Goal: Information Seeking & Learning: Learn about a topic

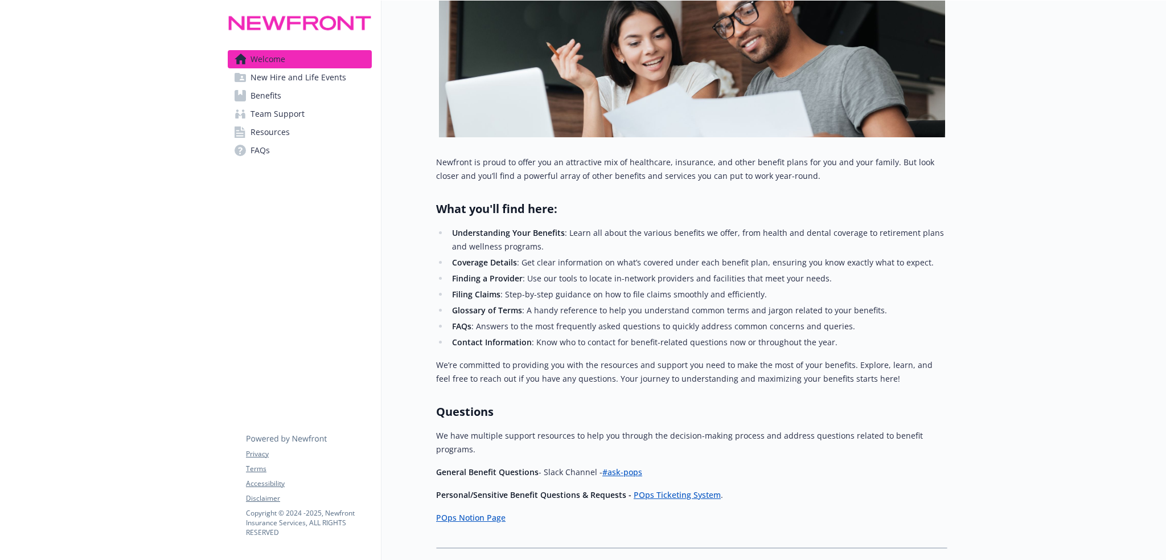
scroll to position [274, 0]
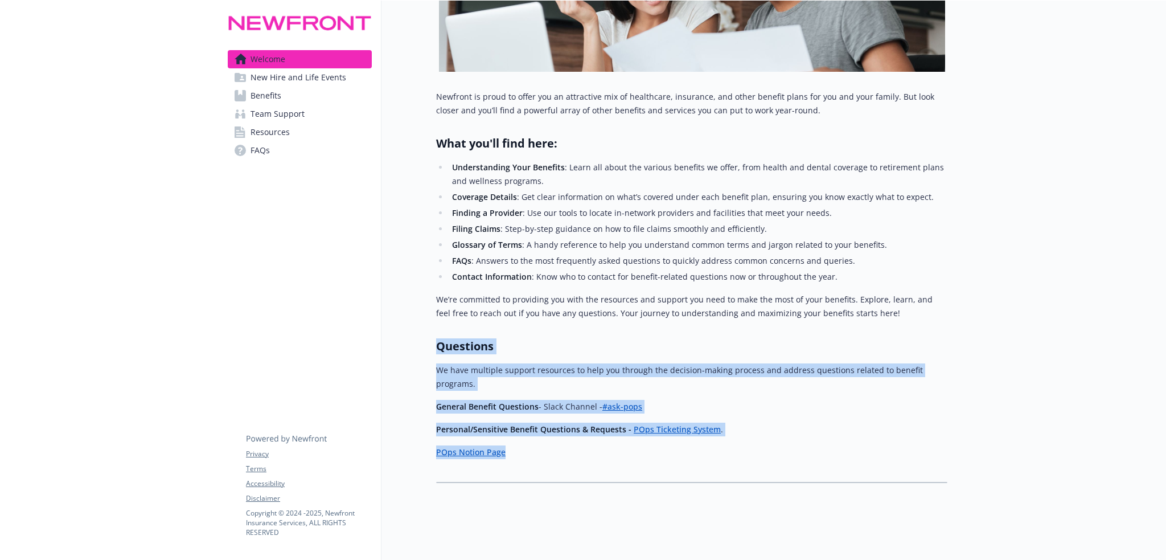
drag, startPoint x: 444, startPoint y: 349, endPoint x: 645, endPoint y: 446, distance: 223.6
click at [645, 446] on div "Newfront is proud to offer you an attractive mix of healthcare, insurance, and …" at bounding box center [691, 279] width 511 height 378
click at [267, 74] on span "New Hire and Life Events" at bounding box center [299, 77] width 96 height 18
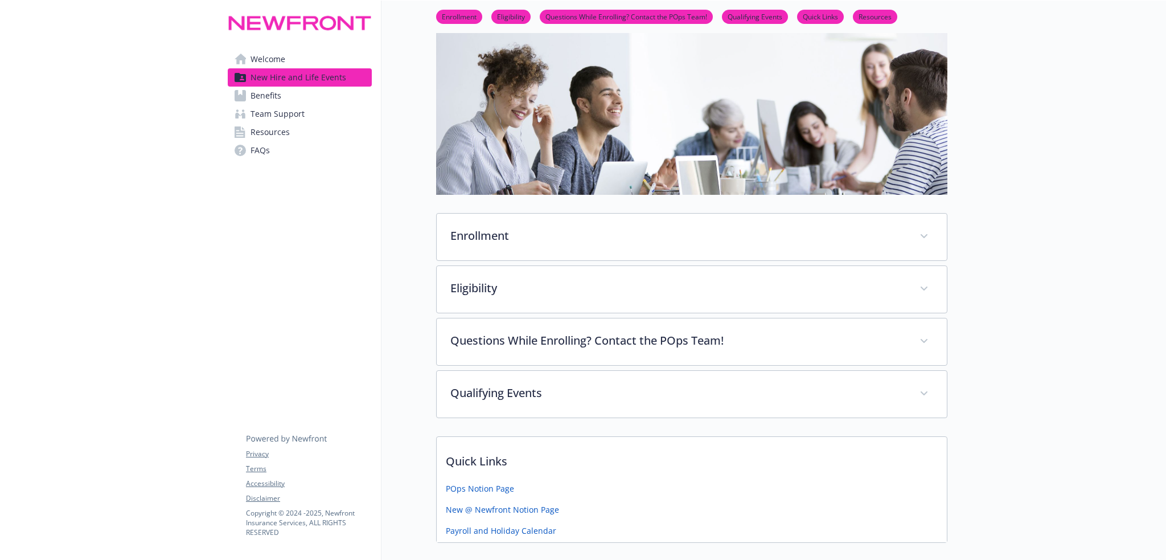
scroll to position [274, 0]
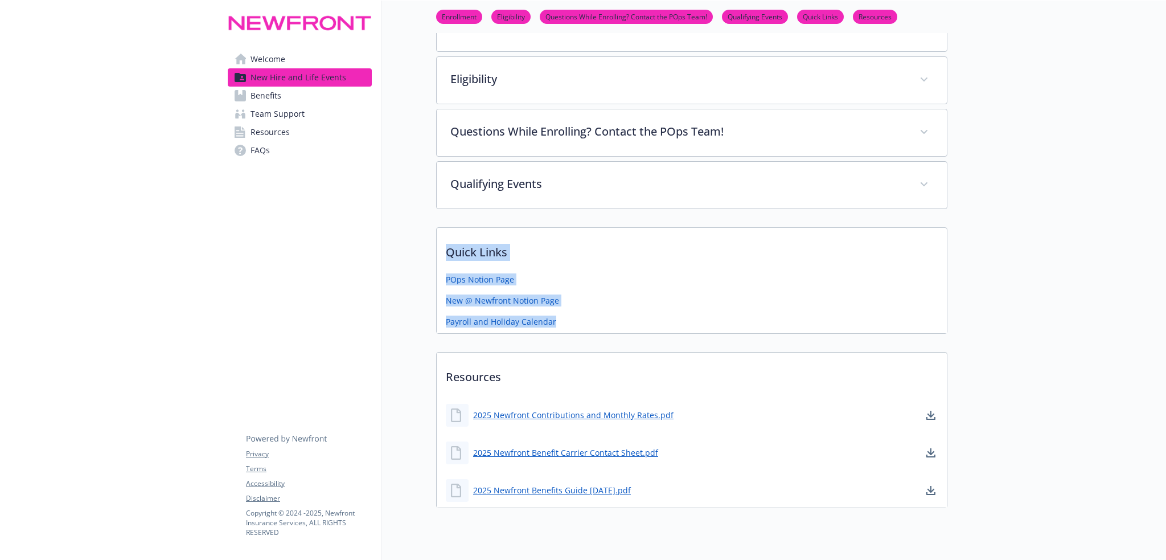
drag, startPoint x: 449, startPoint y: 250, endPoint x: 626, endPoint y: 337, distance: 197.4
click at [626, 337] on div "Enrollment Register for your ADP Account New hires will receive a unique ADP re…" at bounding box center [691, 164] width 511 height 688
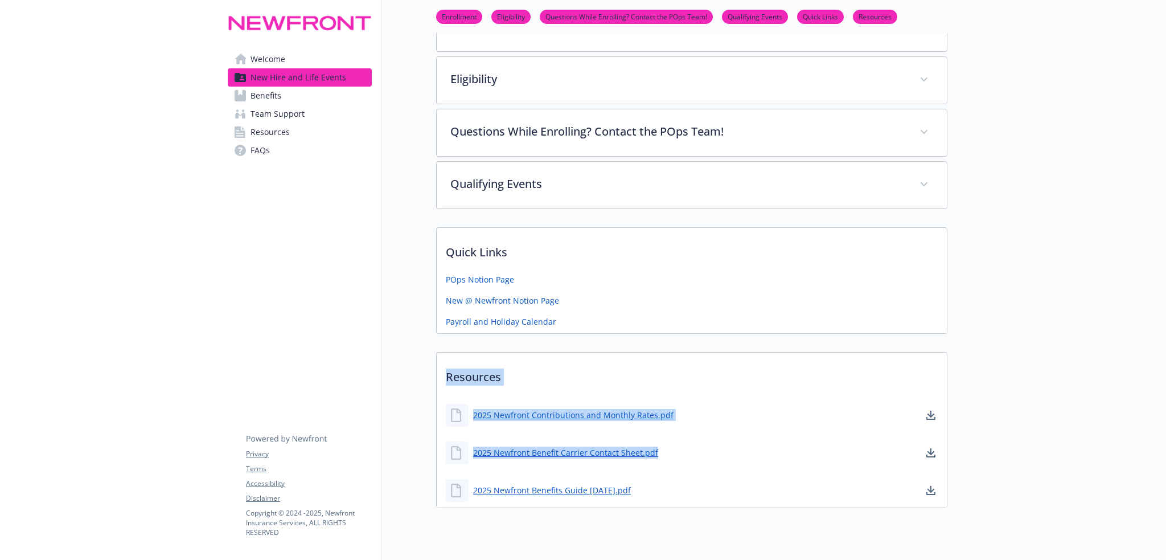
drag, startPoint x: 448, startPoint y: 375, endPoint x: 676, endPoint y: 470, distance: 246.8
click at [676, 470] on div "Resources 2025 Newfront Contributions and Monthly Rates.pdf 2025 Newfront Benef…" at bounding box center [691, 430] width 511 height 156
copy div "Resources 2025 Newfront Contributions and Monthly Rates.pdf 2025 Newfront Benef…"
drag, startPoint x: 259, startPoint y: 95, endPoint x: 264, endPoint y: 99, distance: 6.5
click at [259, 95] on span "Benefits" at bounding box center [266, 96] width 31 height 18
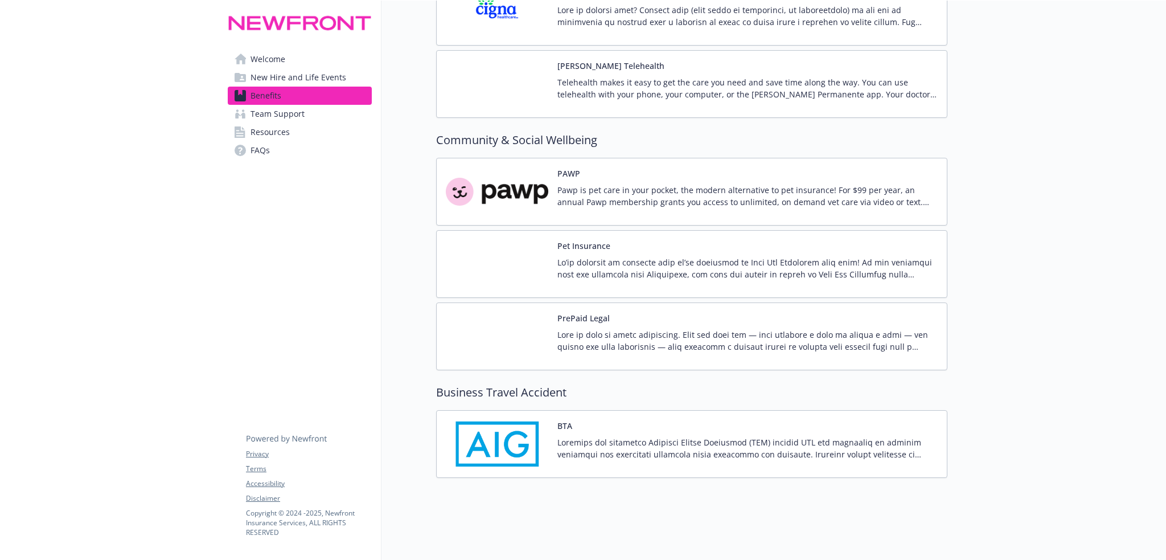
scroll to position [3005, 0]
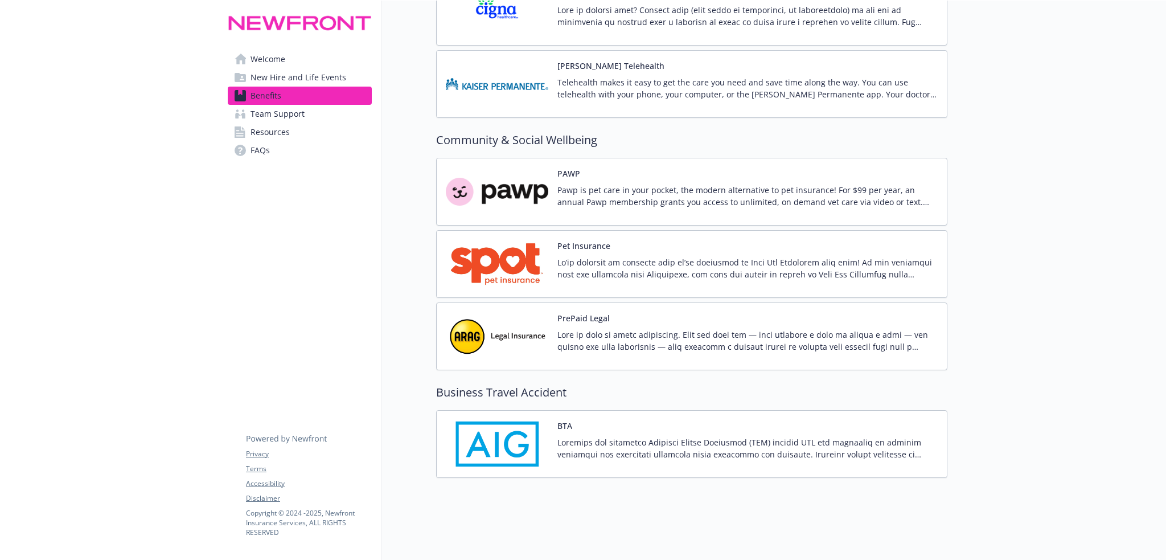
click at [285, 119] on span "Team Support" at bounding box center [278, 114] width 54 height 18
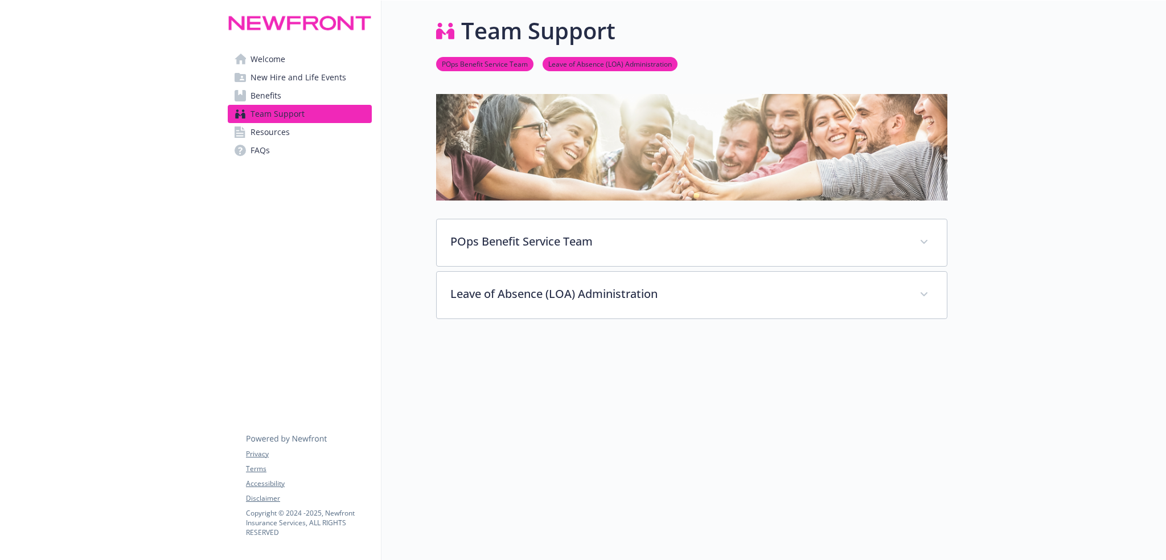
scroll to position [9, 0]
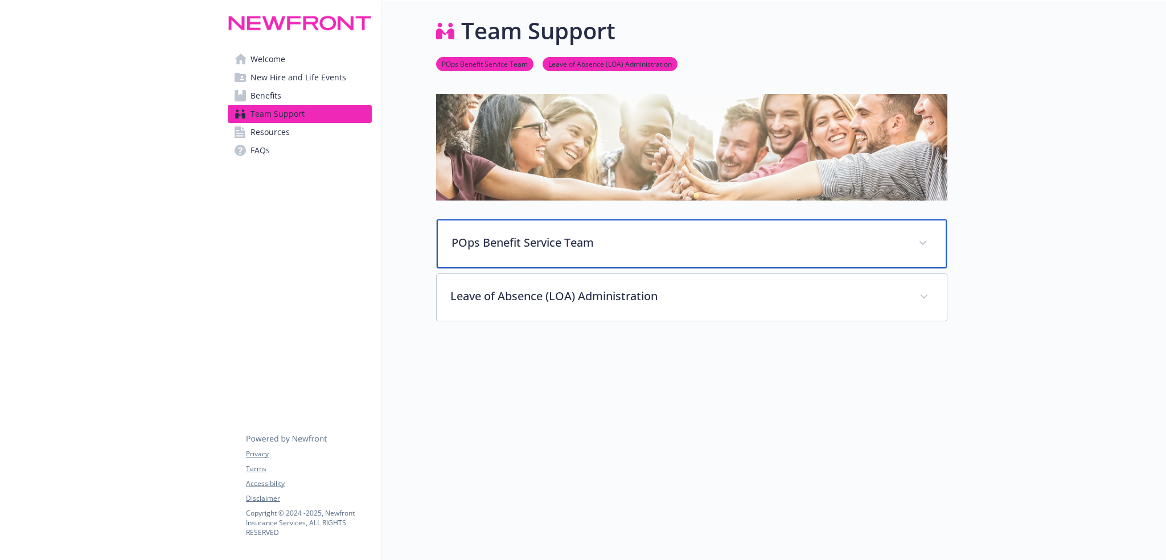
click at [501, 236] on p "POps Benefit Service Team" at bounding box center [678, 242] width 453 height 17
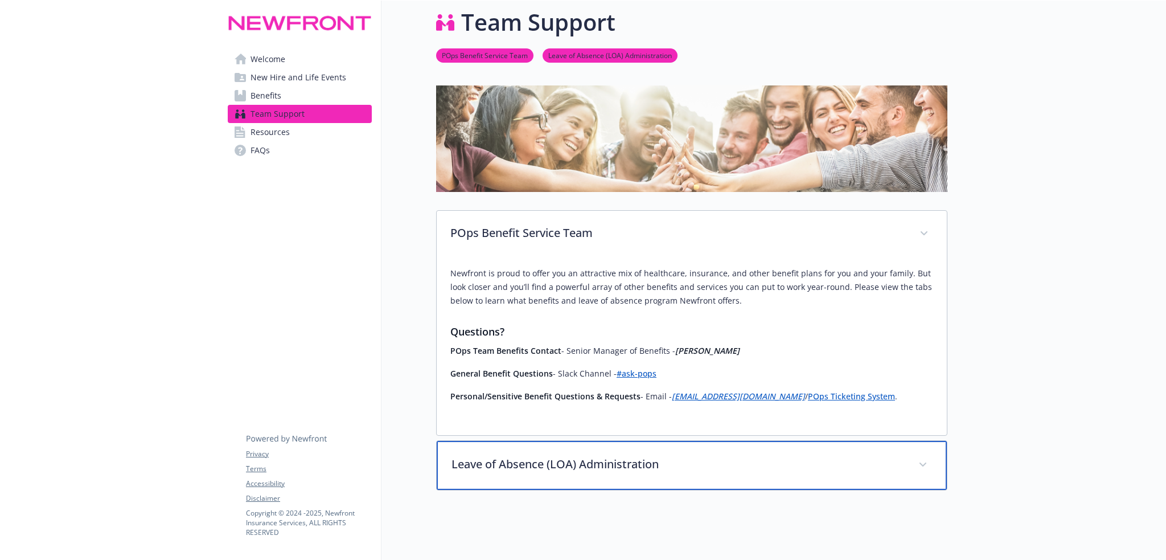
click at [565, 472] on p "Leave of Absence (LOA) Administration" at bounding box center [678, 464] width 453 height 17
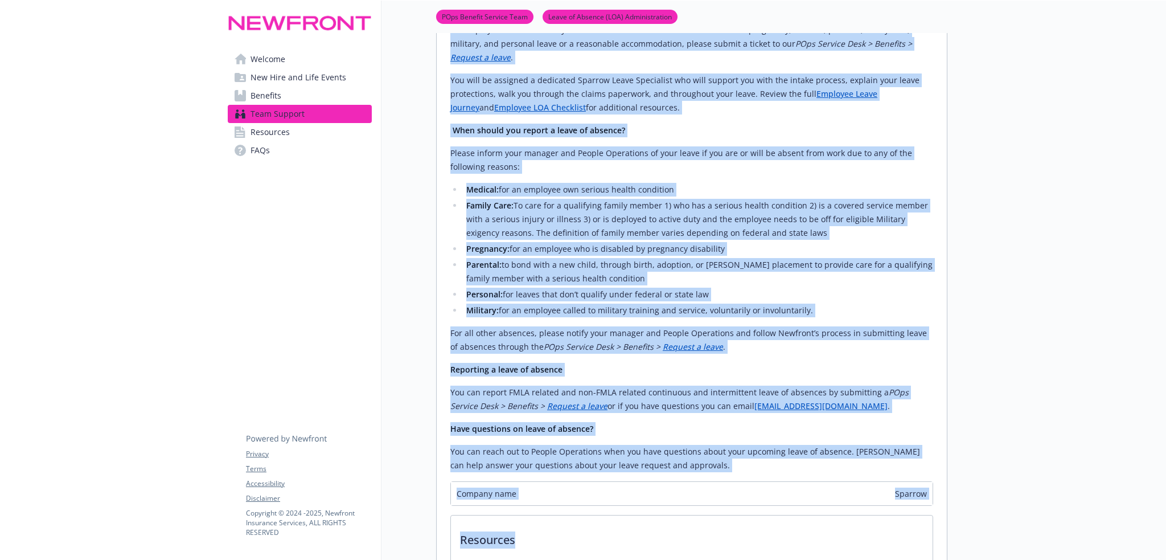
drag, startPoint x: 452, startPoint y: 273, endPoint x: 718, endPoint y: 536, distance: 373.7
click at [718, 536] on div "POps Benefit Service Team Newfront is proud to offer you an attractive mix of h…" at bounding box center [691, 100] width 511 height 1272
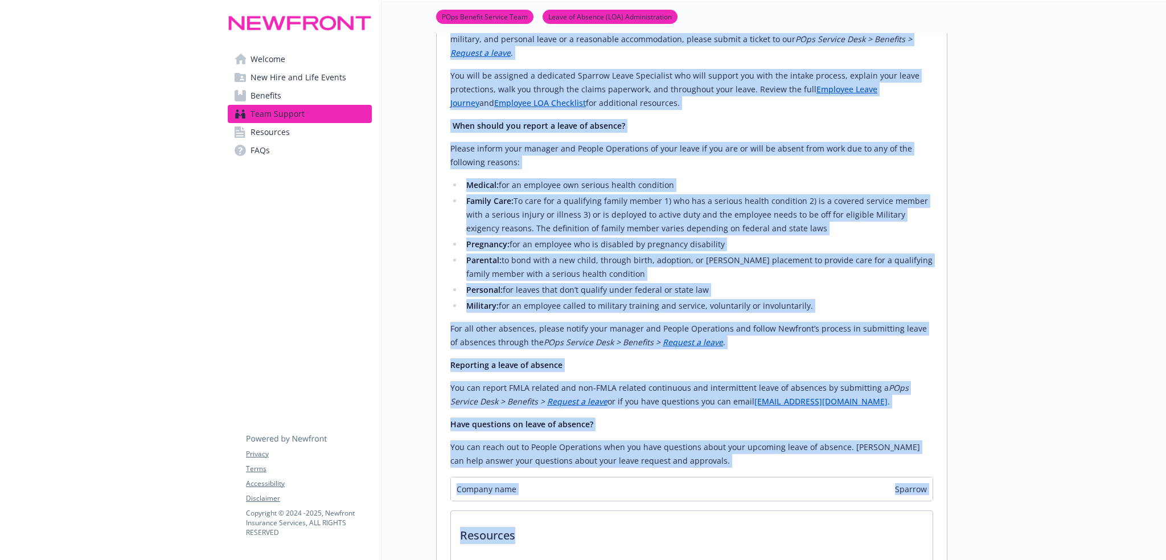
click at [258, 130] on span "Resources" at bounding box center [270, 132] width 39 height 18
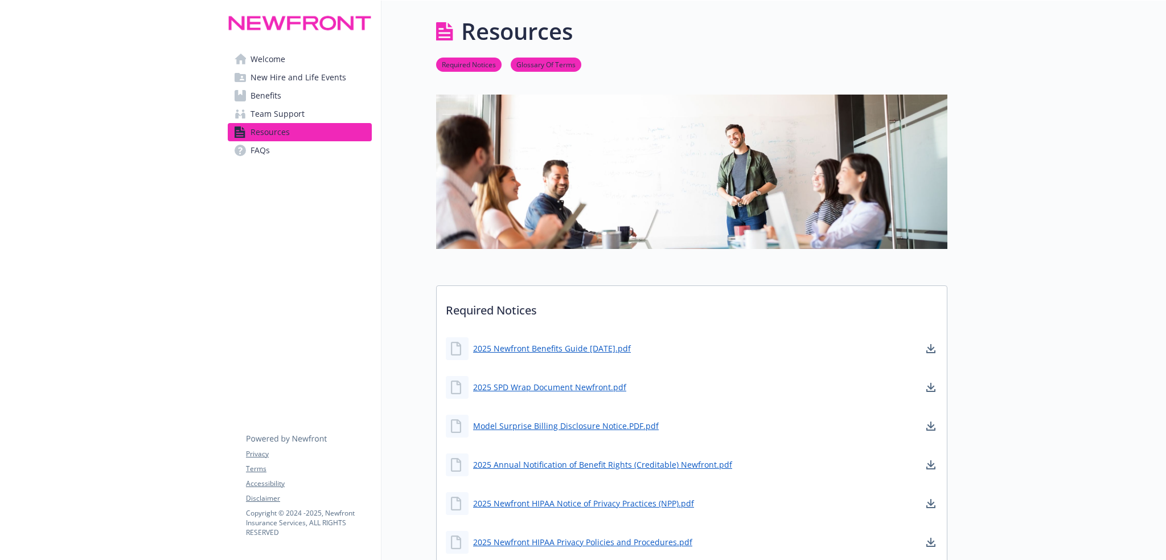
click at [277, 151] on link "FAQs" at bounding box center [300, 150] width 144 height 18
